Goal: Information Seeking & Learning: Learn about a topic

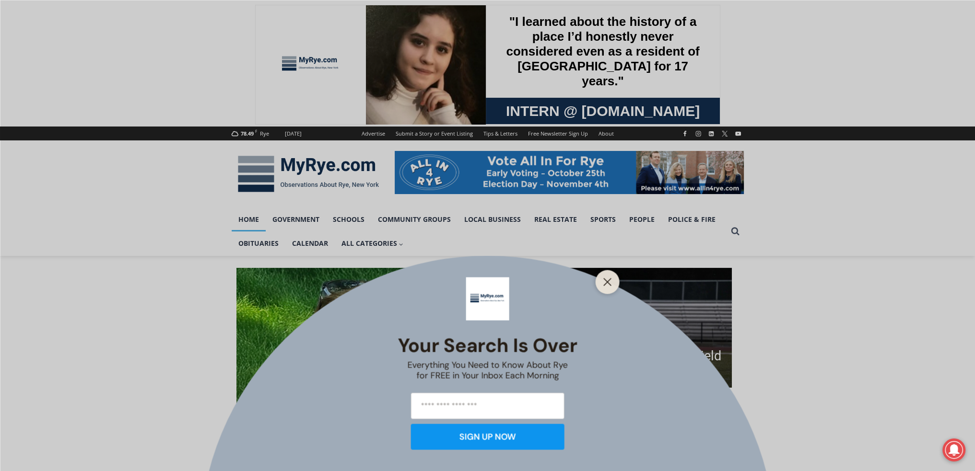
click at [607, 274] on div at bounding box center [608, 282] width 24 height 24
click at [608, 282] on line "Close" at bounding box center [607, 282] width 7 height 7
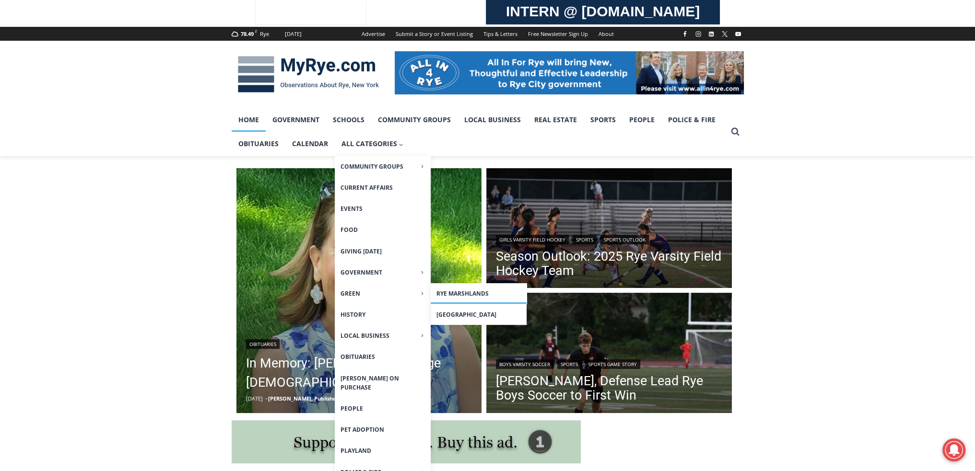
scroll to position [112, 0]
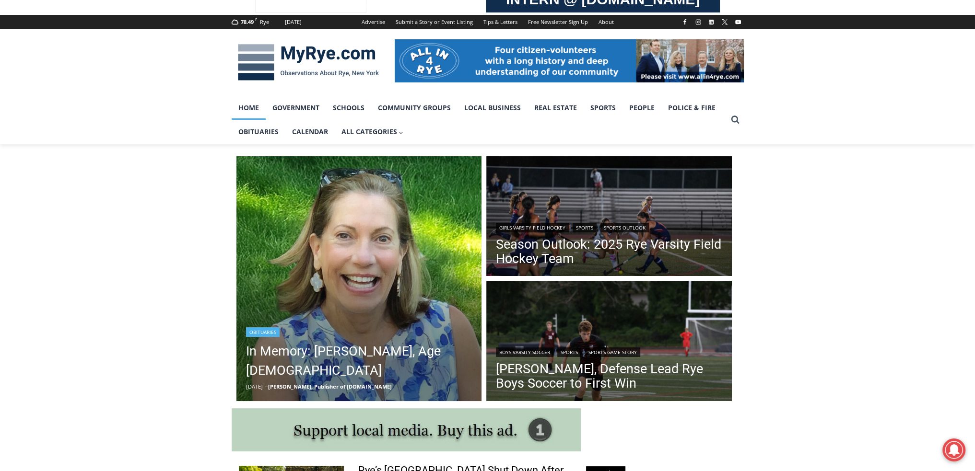
click at [386, 241] on img "Read More In Memory: Maryanne Bardwil Lynch, Age 72" at bounding box center [359, 279] width 246 height 246
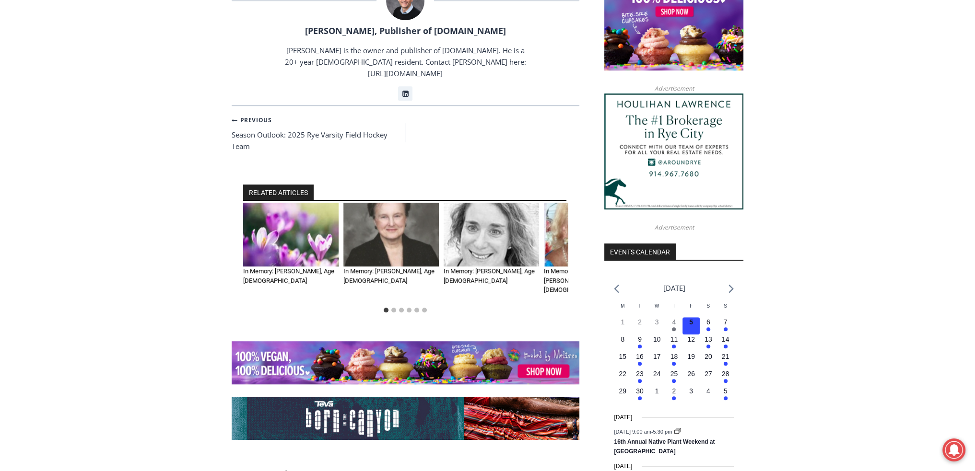
scroll to position [1022, 0]
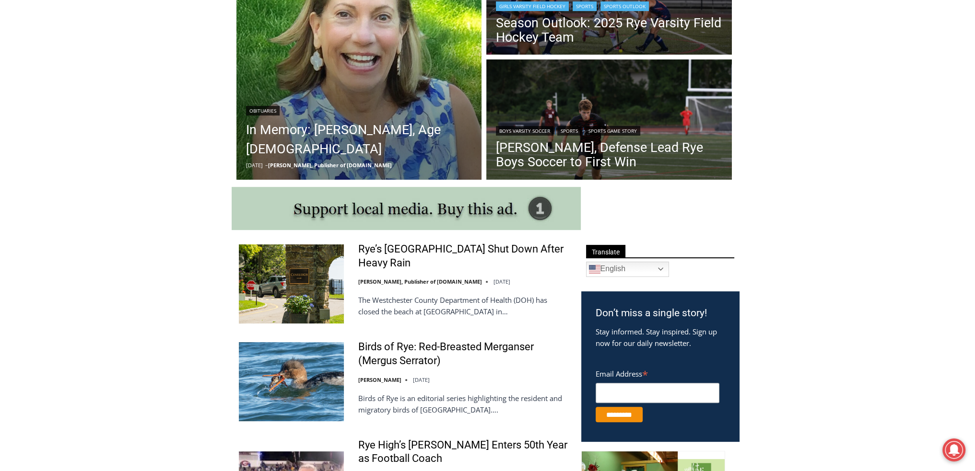
scroll to position [336, 0]
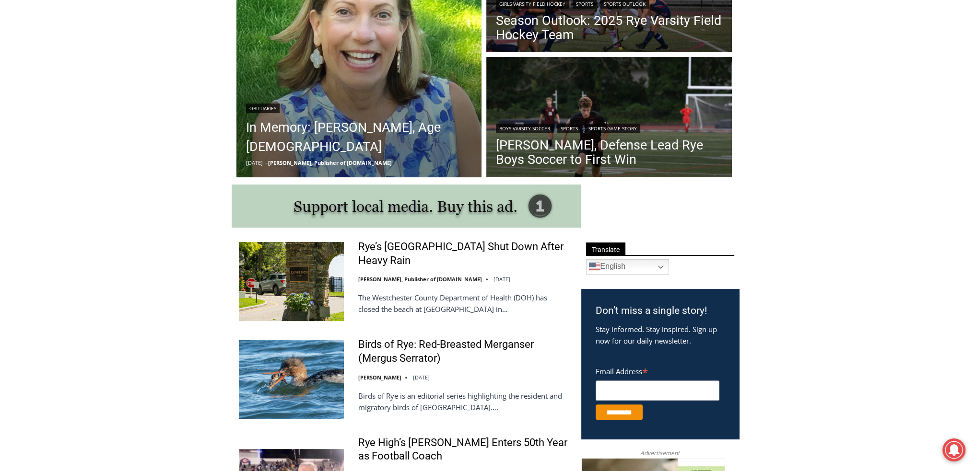
click at [272, 369] on img at bounding box center [291, 379] width 105 height 79
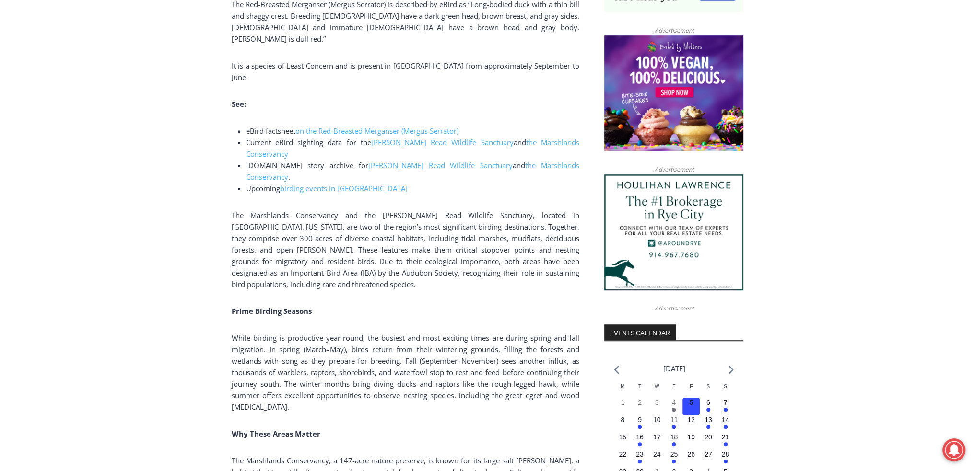
scroll to position [783, 0]
